Goal: Register for event/course

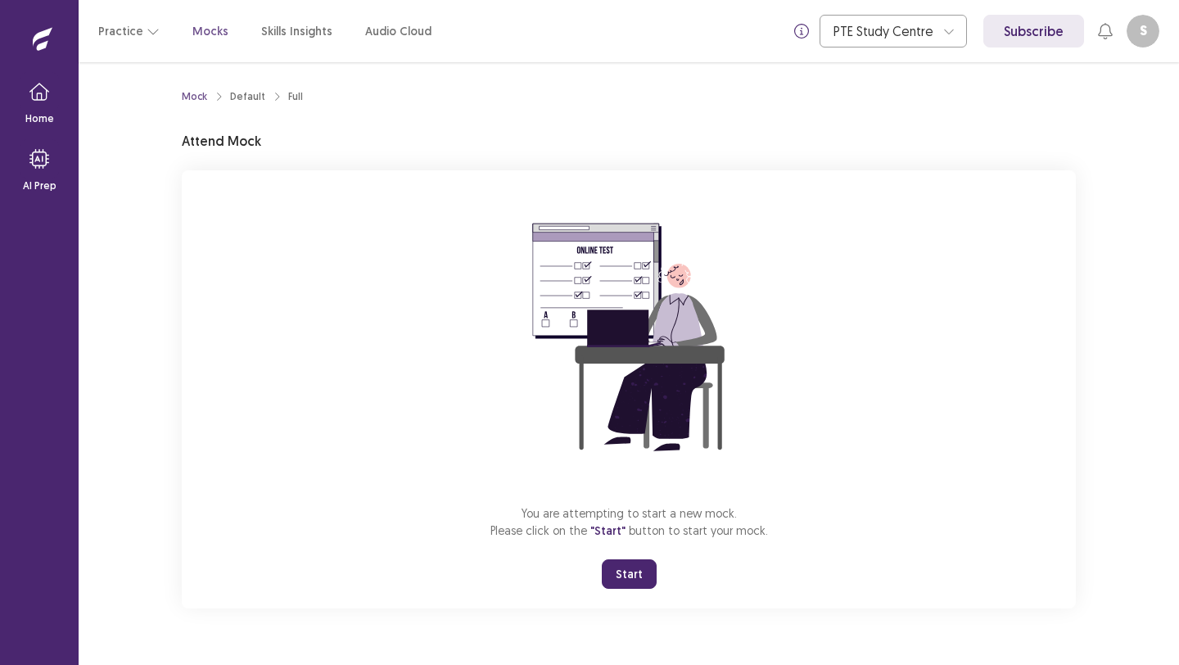
click at [620, 567] on button "Start" at bounding box center [629, 573] width 55 height 29
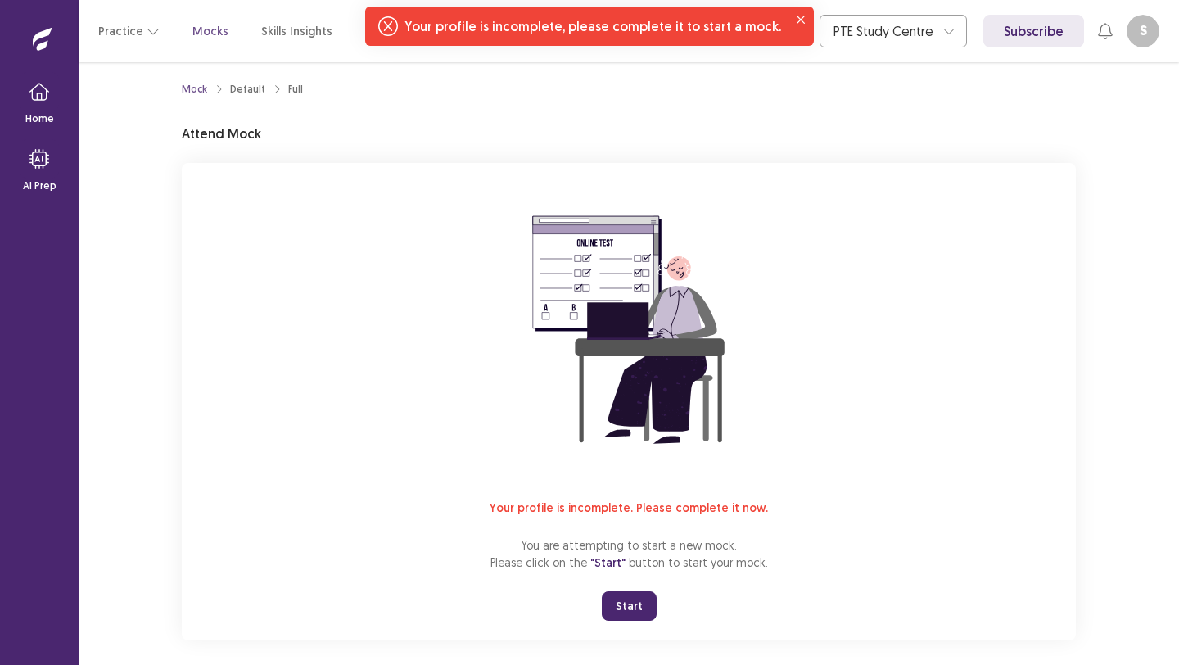
scroll to position [21, 0]
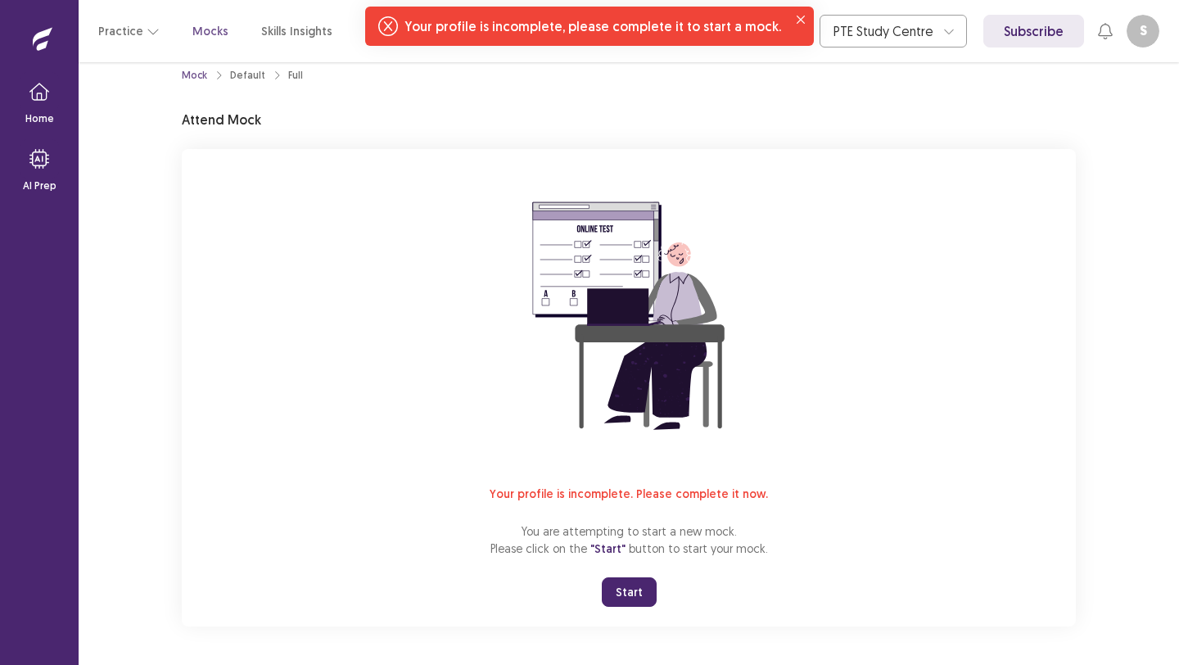
click at [629, 591] on button "Start" at bounding box center [629, 591] width 55 height 29
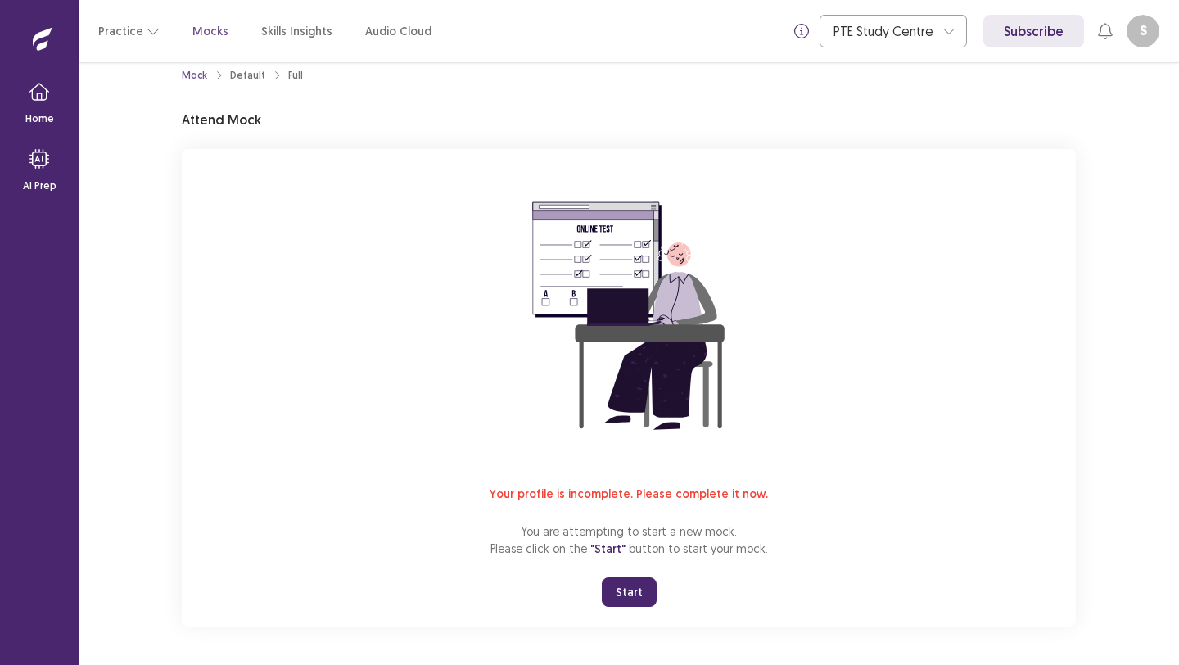
drag, startPoint x: 228, startPoint y: 132, endPoint x: 220, endPoint y: 102, distance: 30.6
click at [228, 129] on div "Mock Default Full Attend Mock Your profile is incomplete. Please complete it no…" at bounding box center [629, 344] width 894 height 566
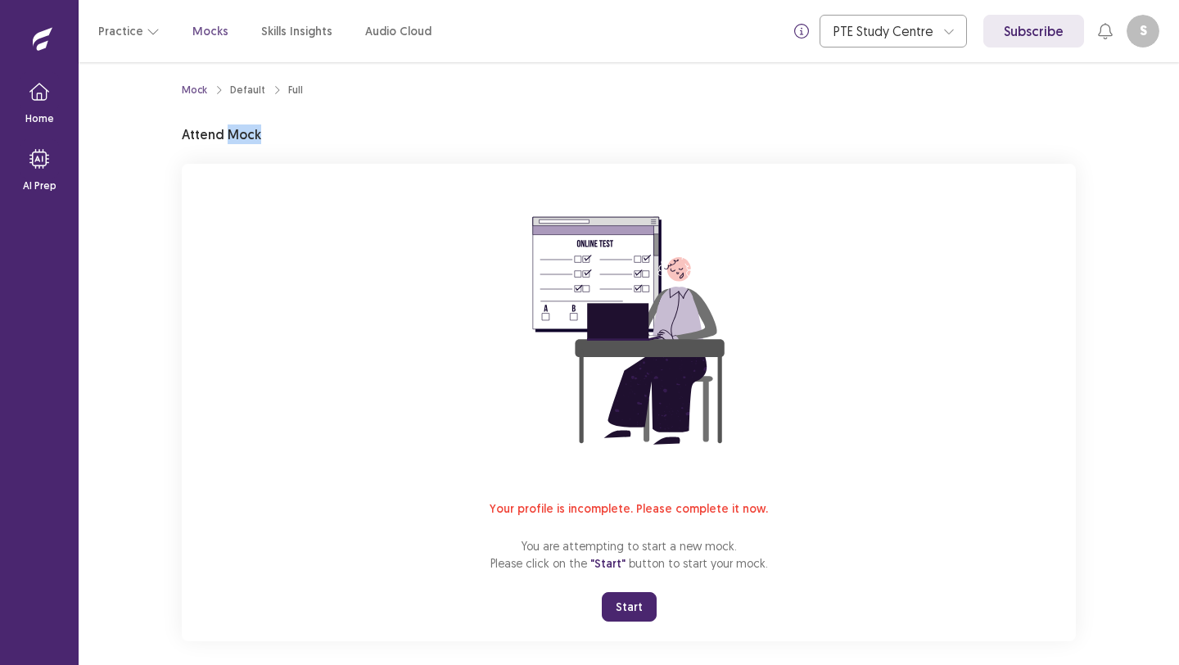
scroll to position [0, 0]
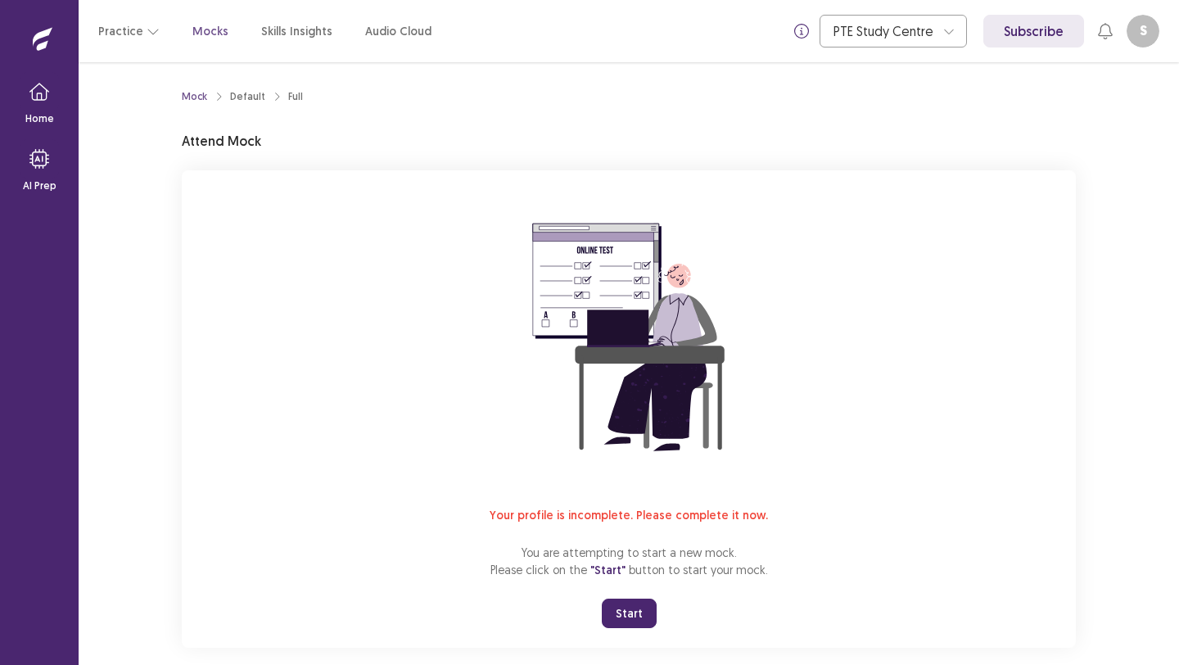
click at [611, 572] on span ""Start"" at bounding box center [607, 569] width 35 height 15
click at [629, 603] on button "Start" at bounding box center [629, 612] width 55 height 29
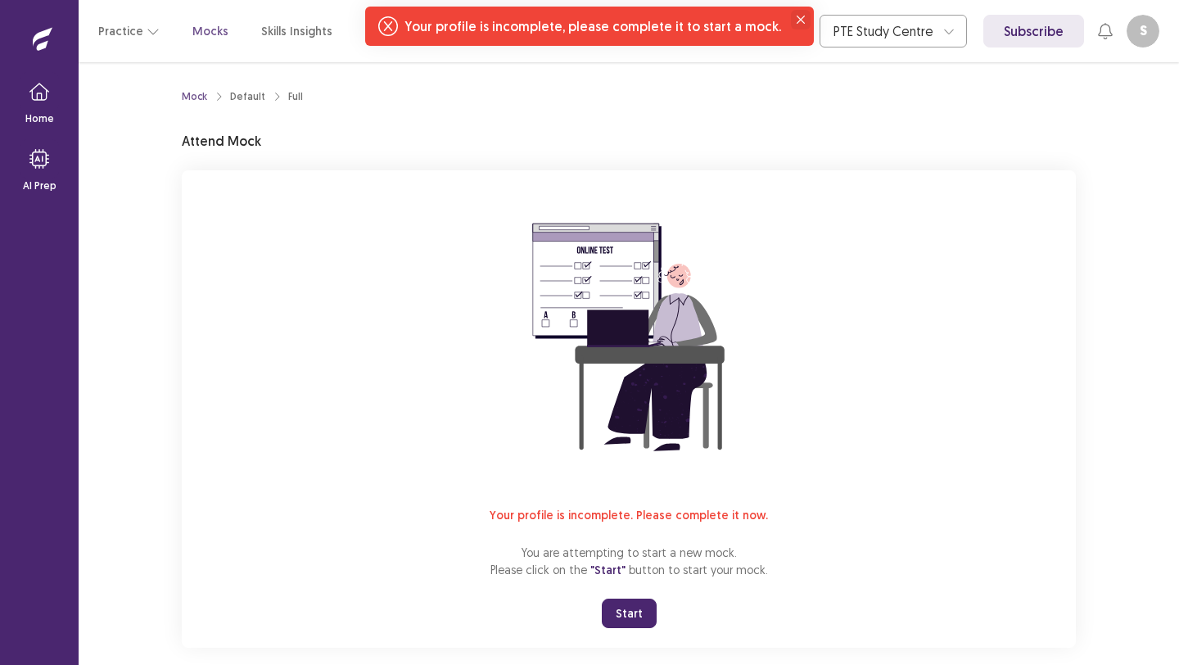
click at [791, 23] on button "Close" at bounding box center [801, 20] width 20 height 20
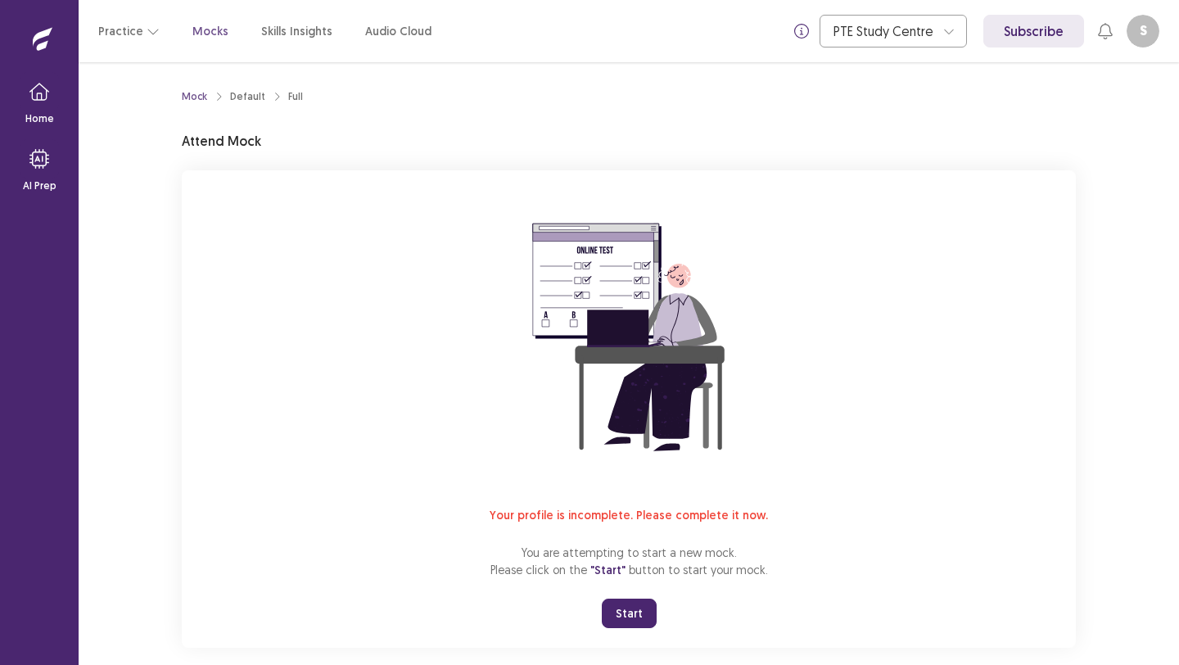
click at [207, 20] on div "Practice Mocks Skills Insights Audio Cloud" at bounding box center [264, 30] width 333 height 29
click at [207, 33] on p "Mocks" at bounding box center [210, 31] width 36 height 17
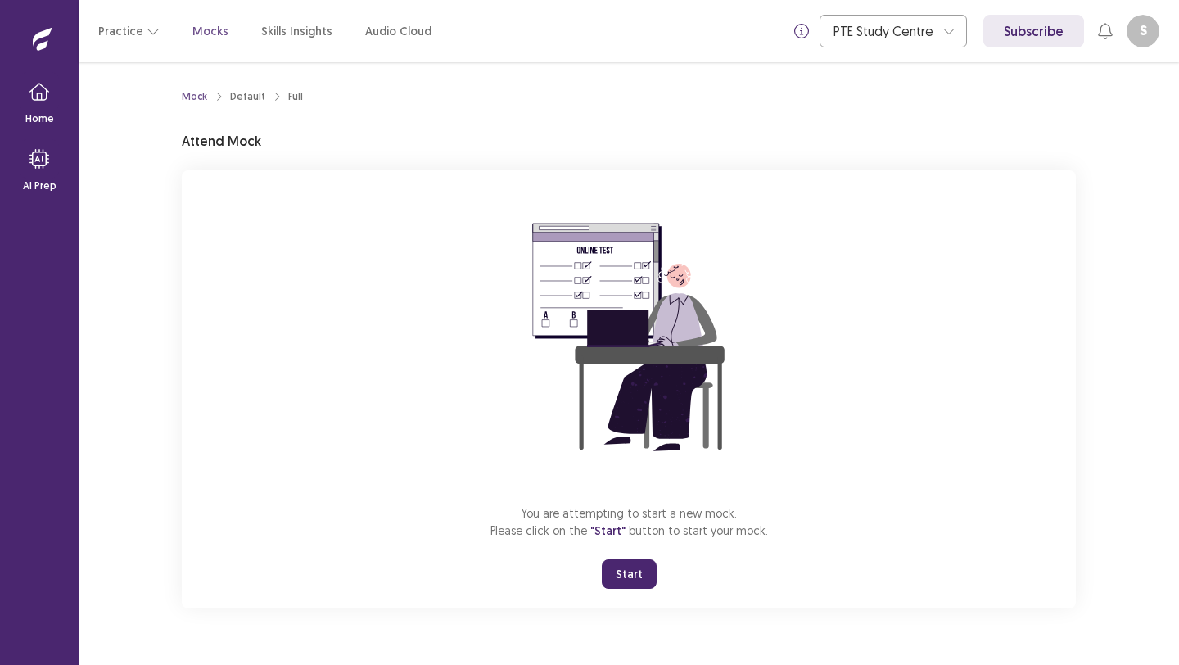
click at [631, 583] on button "Start" at bounding box center [629, 573] width 55 height 29
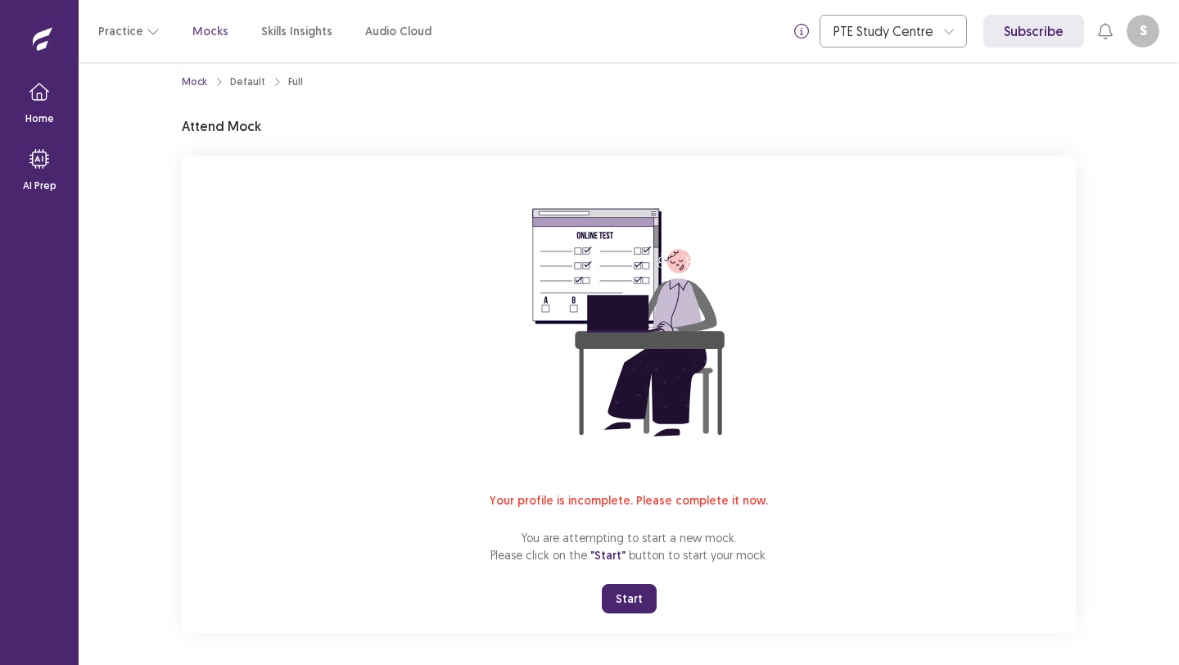
scroll to position [21, 0]
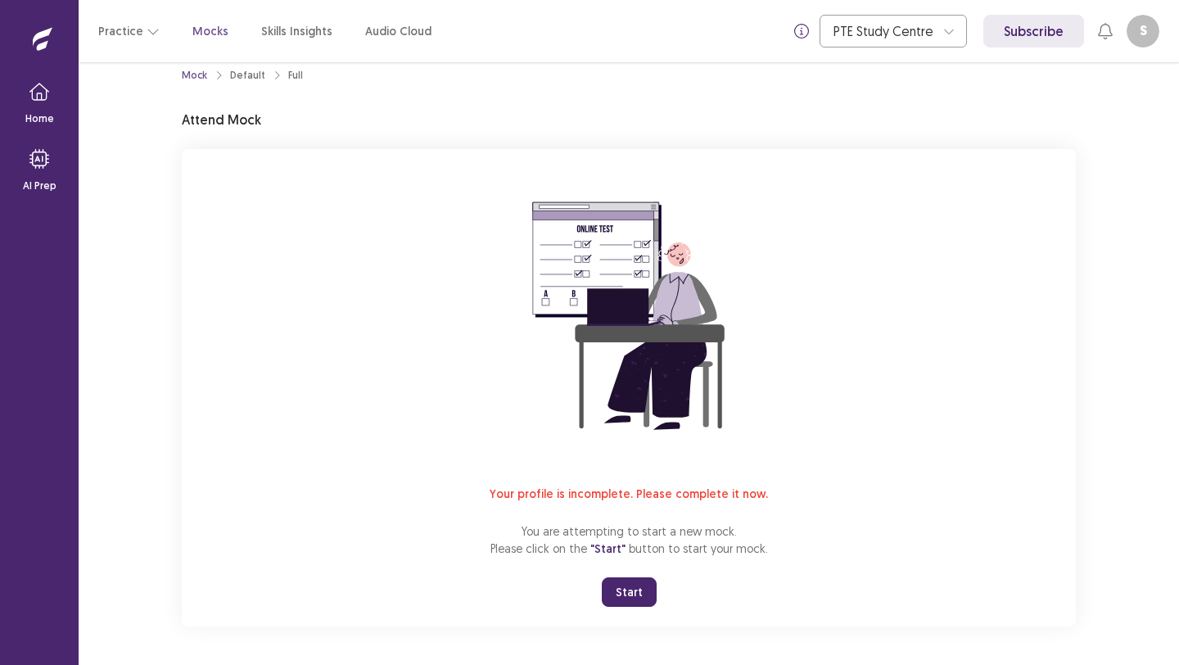
click at [614, 548] on span ""Start"" at bounding box center [607, 548] width 35 height 15
click at [636, 593] on button "Start" at bounding box center [629, 591] width 55 height 29
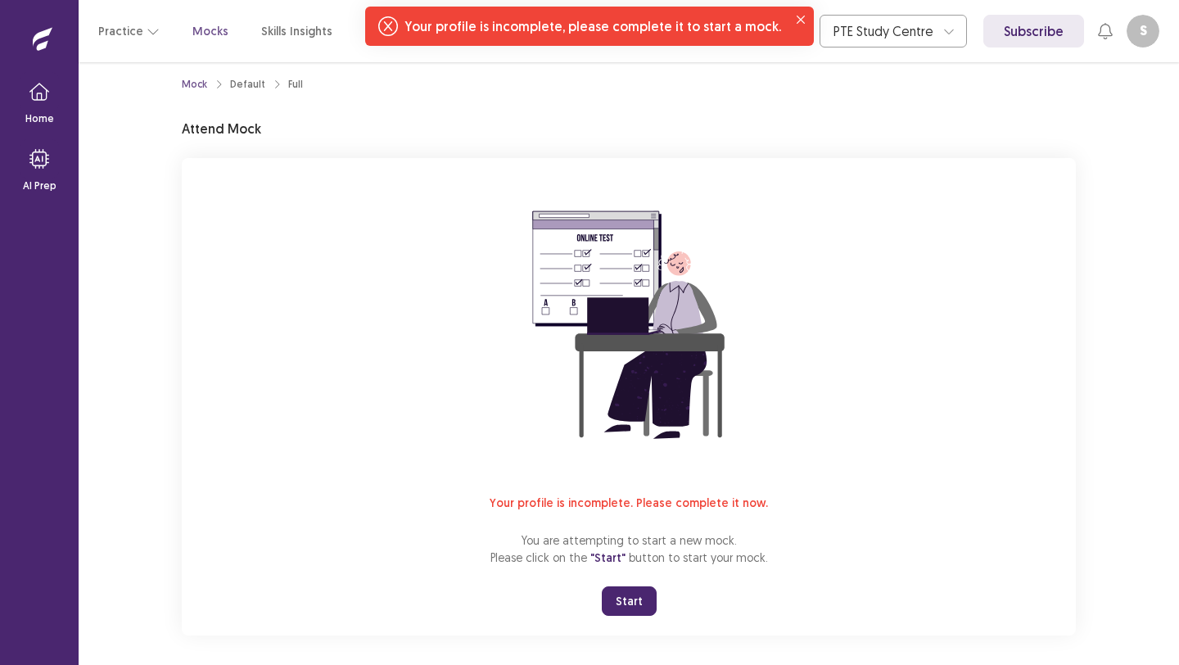
scroll to position [0, 0]
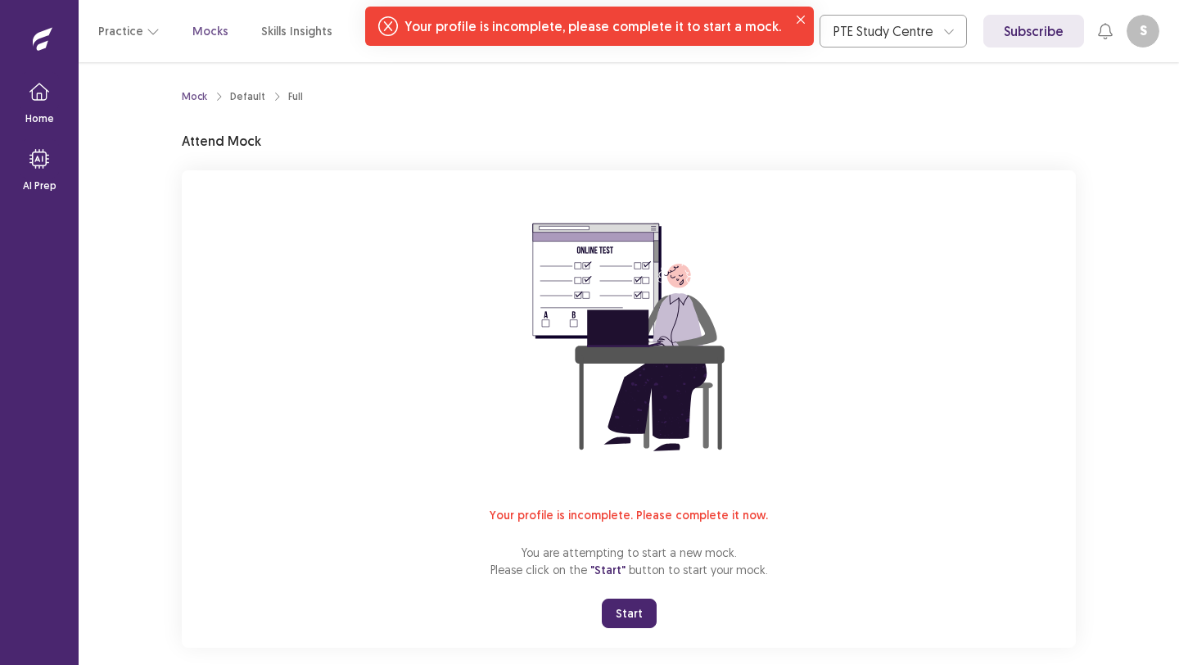
click at [262, 97] on li "Default" at bounding box center [259, 96] width 58 height 15
click at [242, 92] on div "Default" at bounding box center [247, 96] width 35 height 15
click at [288, 100] on div "Full" at bounding box center [295, 96] width 15 height 15
click at [393, 16] on icon "Notifications-top" at bounding box center [388, 26] width 20 height 20
click at [797, 18] on icon "Close" at bounding box center [801, 20] width 8 height 8
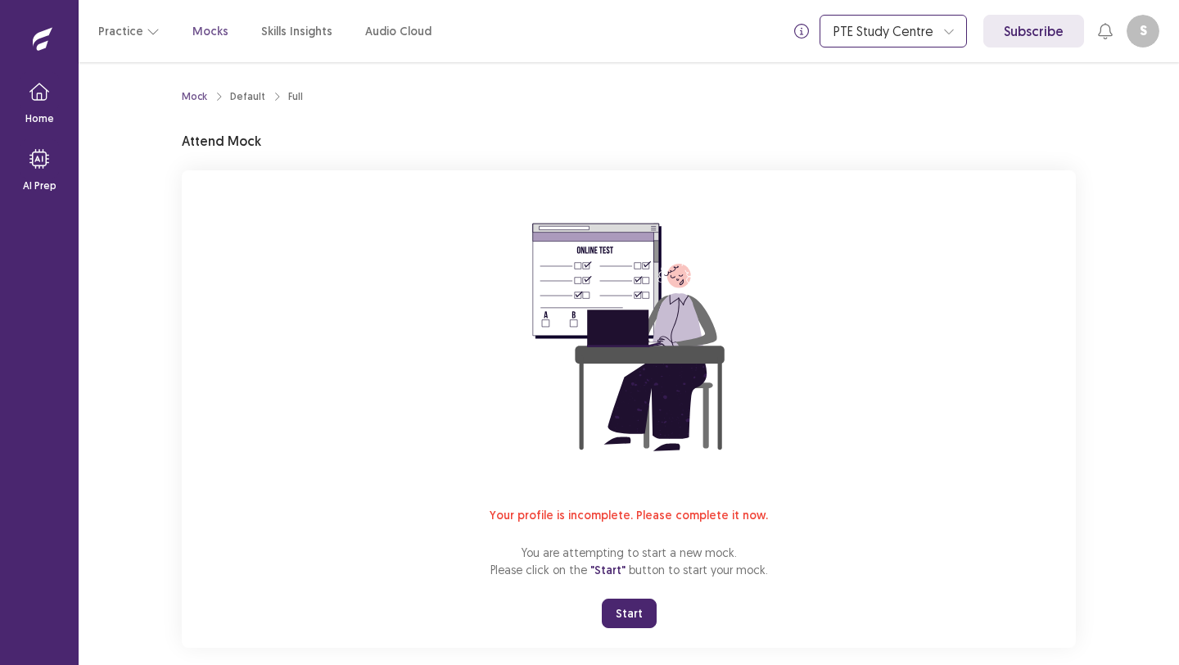
click at [952, 25] on icon at bounding box center [948, 30] width 11 height 11
drag, startPoint x: 1086, startPoint y: 97, endPoint x: 1077, endPoint y: 89, distance: 12.3
click at [1086, 96] on div "Mock Default Full Attend Mock Your profile is incomplete. Please complete it no…" at bounding box center [628, 374] width 933 height 625
click at [809, 34] on icon "info" at bounding box center [801, 31] width 15 height 15
click at [906, 30] on div at bounding box center [884, 31] width 102 height 17
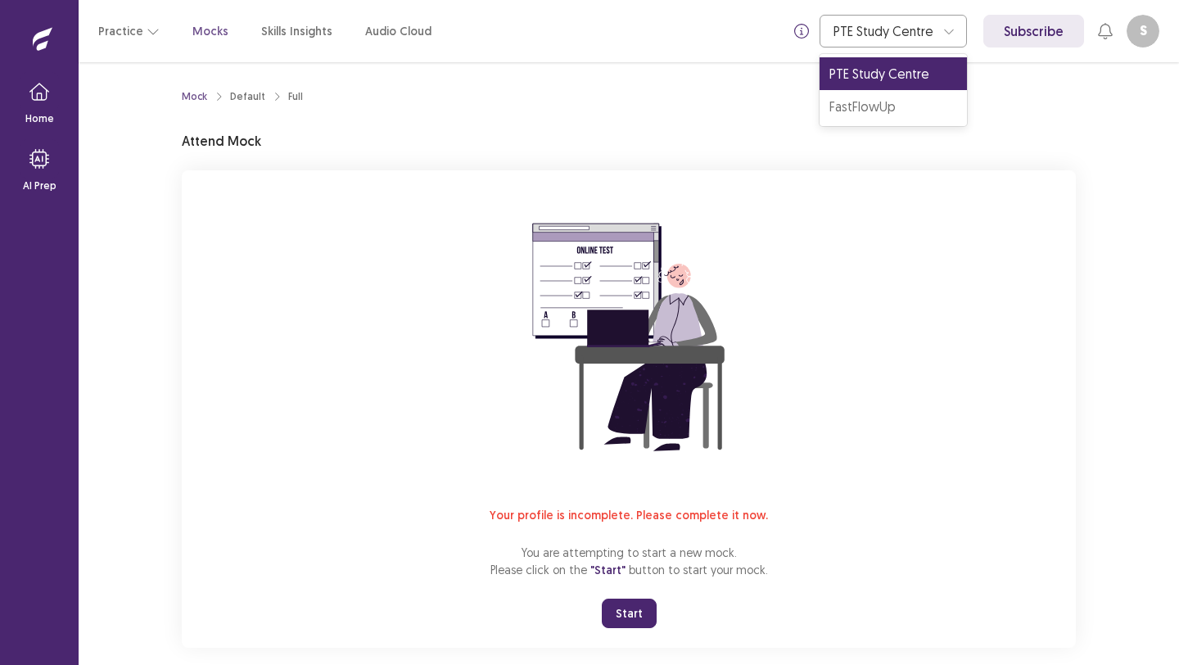
click at [1047, 61] on div "Practice Mocks Skills Insights Audio Cloud PTE Study Centre, 1 of 2. 2 results …" at bounding box center [629, 31] width 1100 height 62
click at [1032, 28] on link "Subscribe" at bounding box center [1033, 31] width 101 height 33
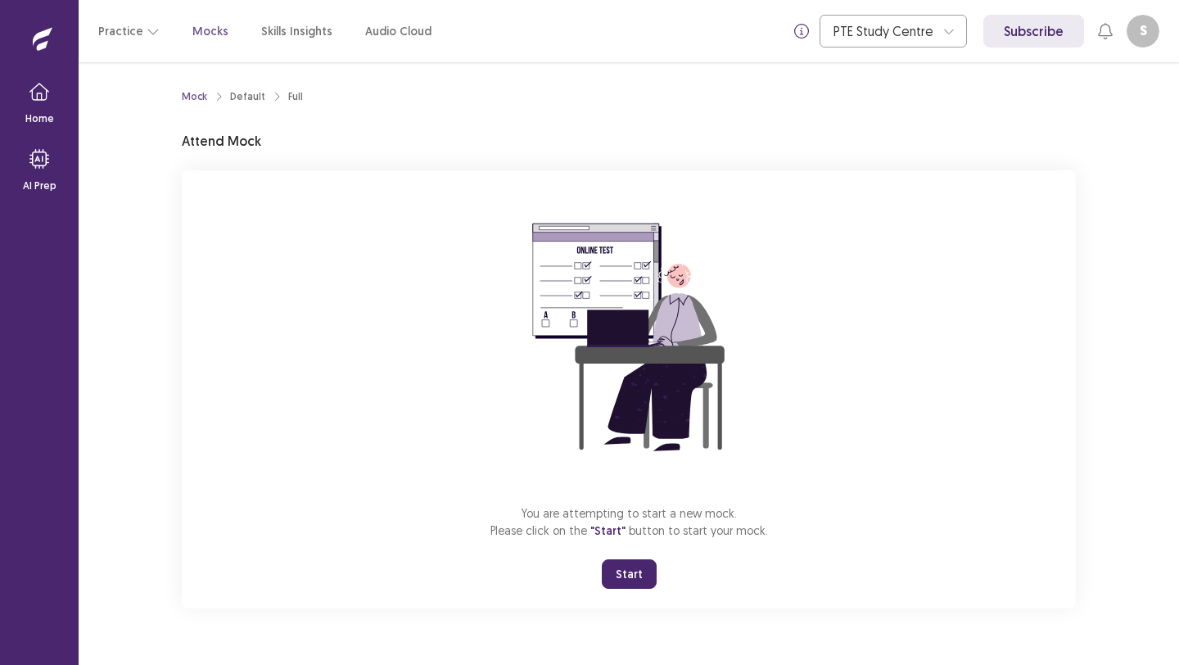
click at [1017, 24] on link "Subscribe" at bounding box center [1033, 31] width 101 height 33
click at [618, 566] on button "Start" at bounding box center [629, 573] width 55 height 29
